Goal: Navigation & Orientation: Find specific page/section

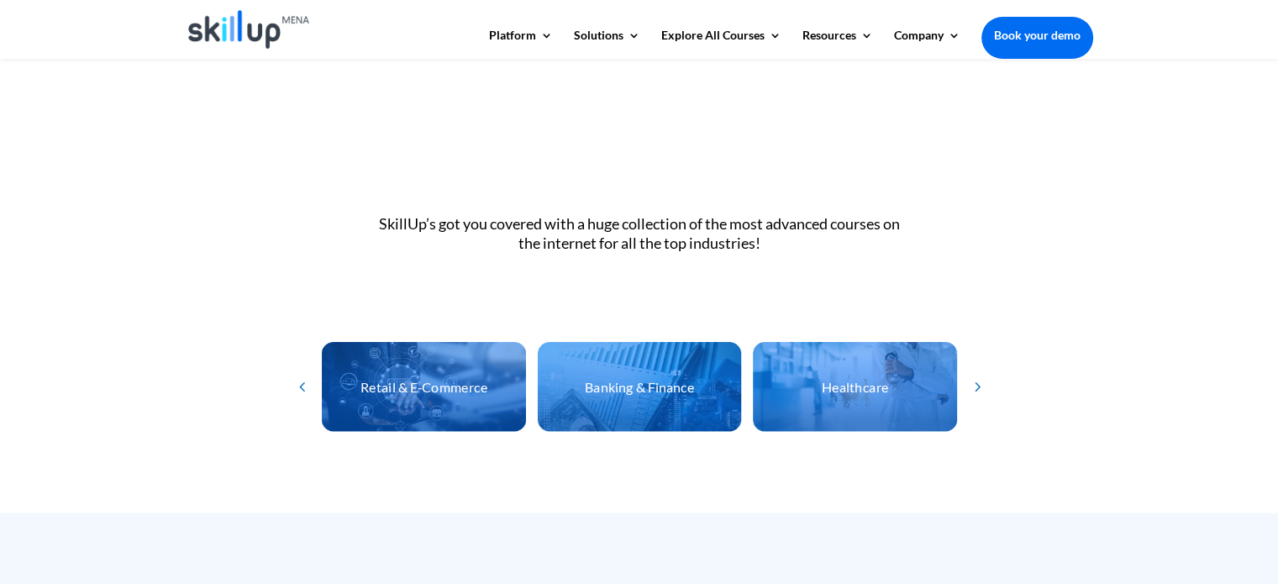
scroll to position [4761, 0]
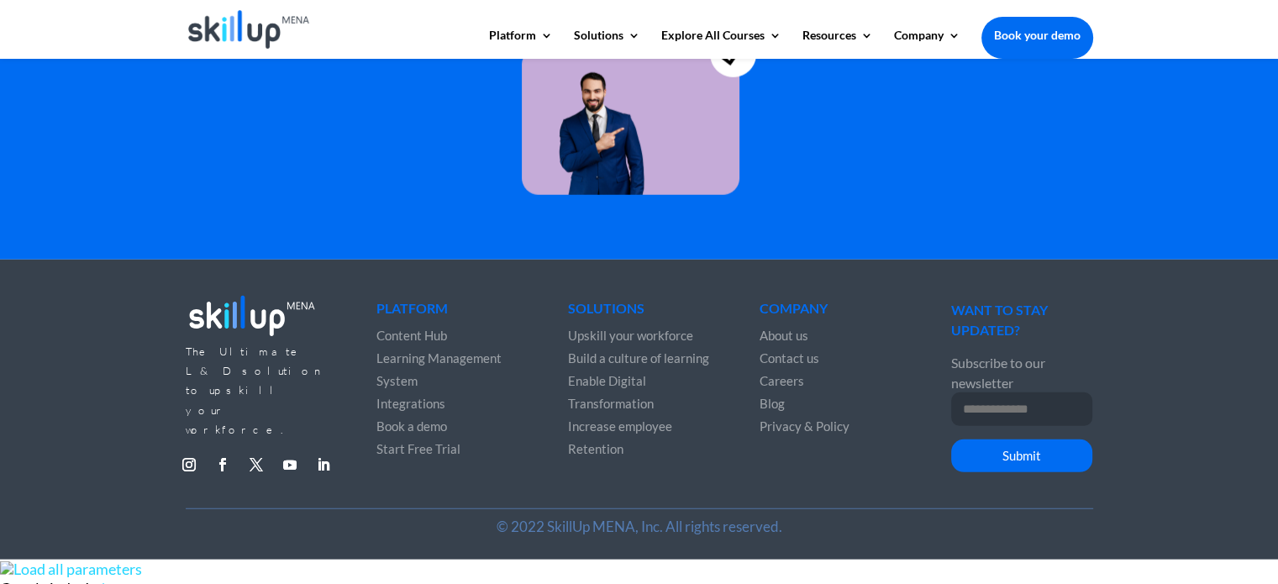
click at [790, 329] on span "About us" at bounding box center [783, 335] width 49 height 15
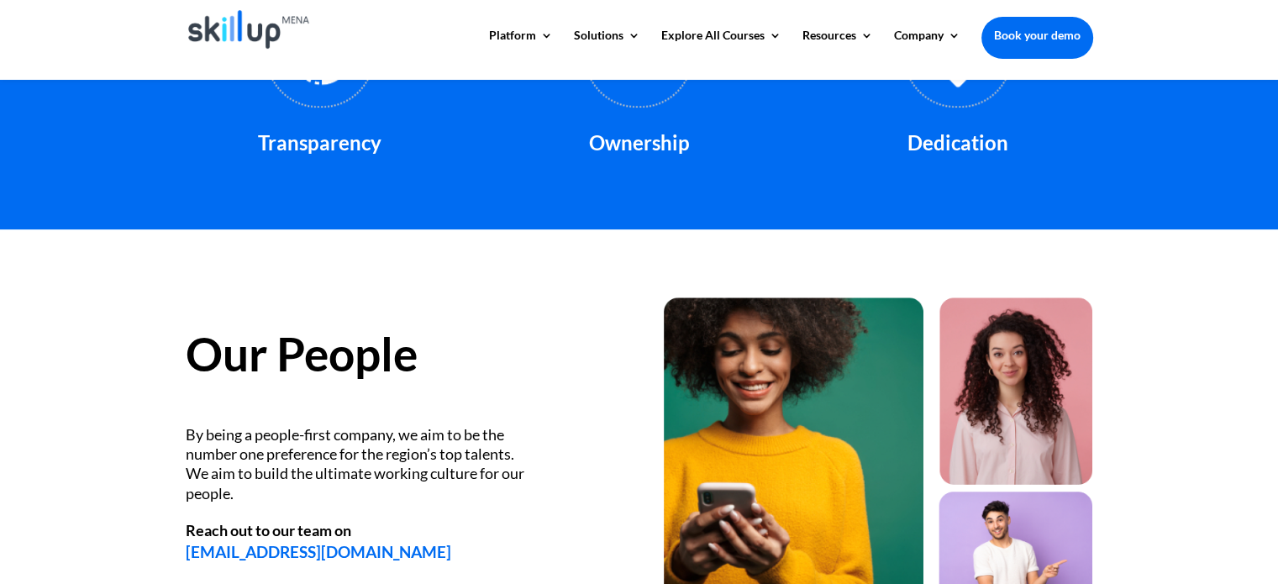
scroll to position [2411, 0]
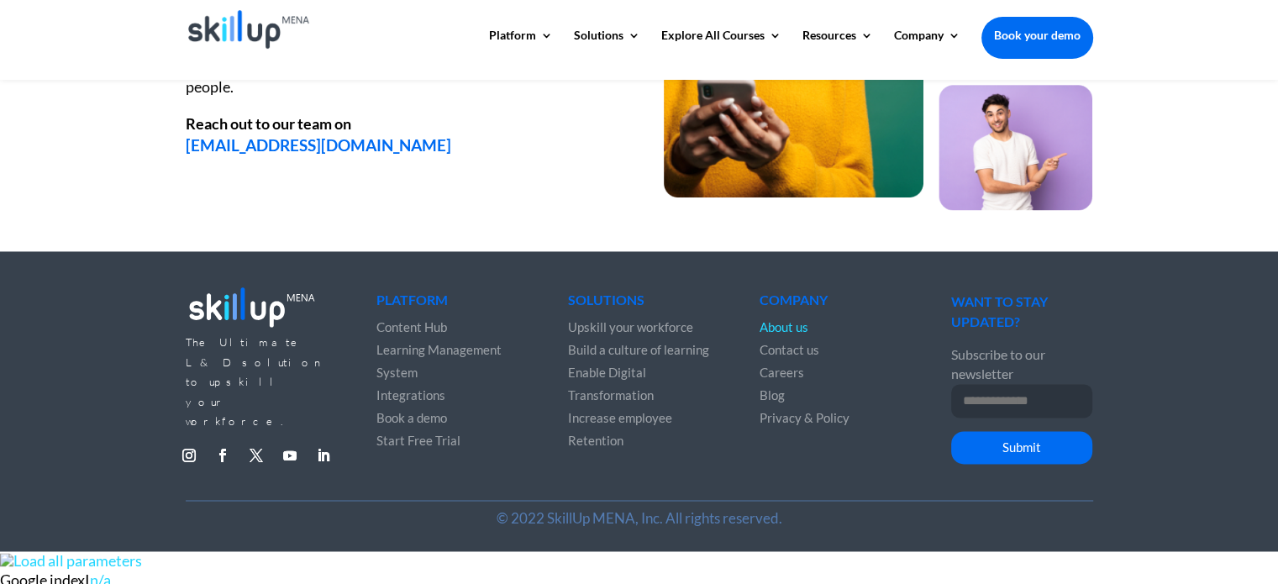
click at [779, 394] on span "Blog" at bounding box center [771, 394] width 25 height 15
